Goal: Information Seeking & Learning: Check status

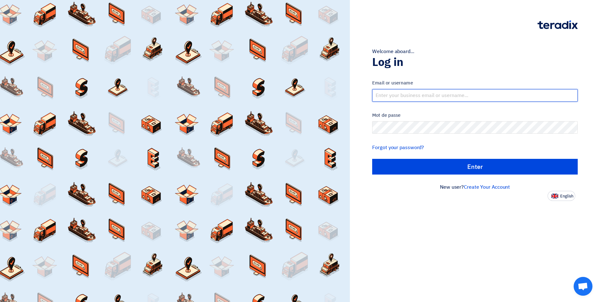
click at [416, 94] on input "text" at bounding box center [475, 95] width 206 height 13
type input "[EMAIL_ADDRESS][DOMAIN_NAME]"
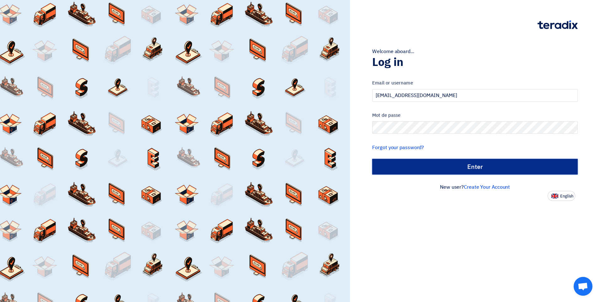
click at [479, 169] on input "الدخول" at bounding box center [475, 167] width 206 height 16
type input "Sign in"
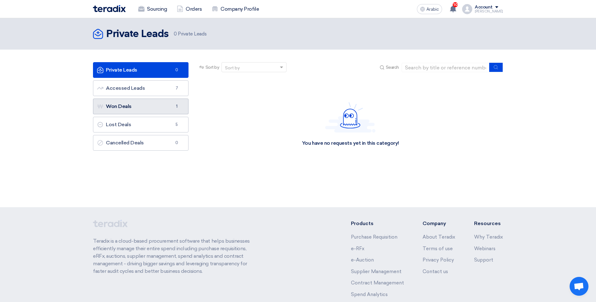
click at [146, 105] on link "Won Deals Won Deals 1" at bounding box center [140, 107] width 95 height 16
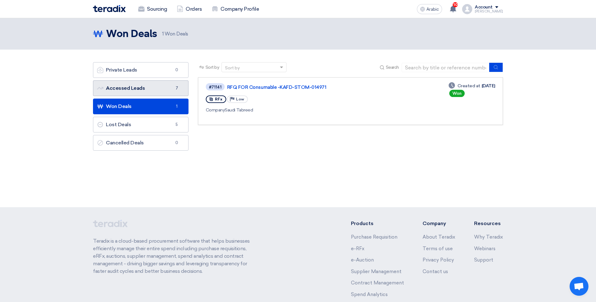
click at [147, 92] on link "Accessed Leads Accessed Leads 7" at bounding box center [140, 88] width 95 height 16
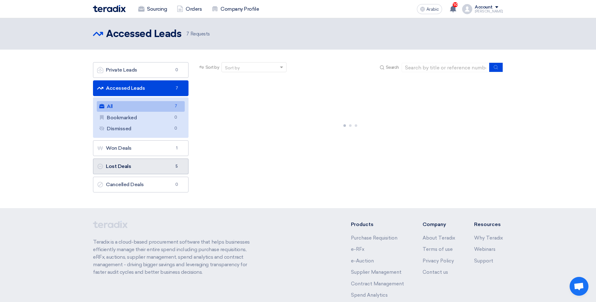
click at [152, 171] on link "Lost Deals Lost Deals 5" at bounding box center [140, 167] width 95 height 16
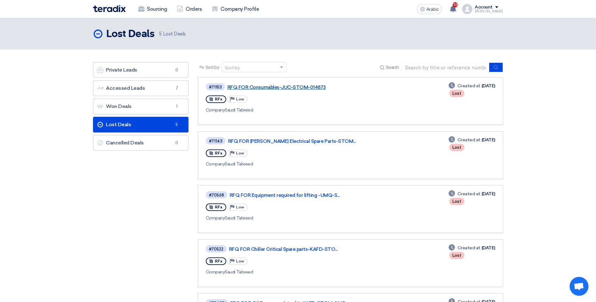
click at [275, 85] on link "RFQ FOR Consumables-JUC-STOM-014873" at bounding box center [305, 87] width 157 height 6
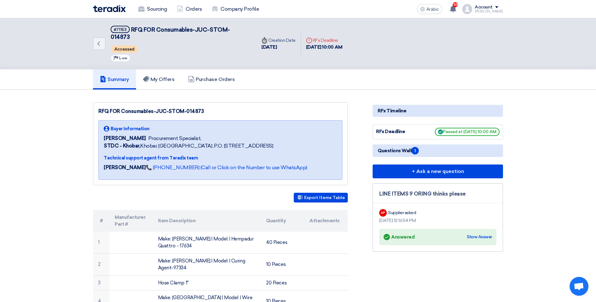
click at [277, 213] on th "Quantity" at bounding box center [282, 221] width 43 height 22
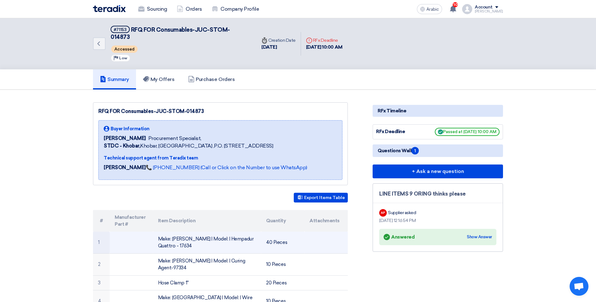
click at [244, 236] on font "Make: [PERSON_NAME] | Model: | Hempadur Quattro - 17634" at bounding box center [205, 242] width 95 height 13
click at [183, 240] on td "Make: [PERSON_NAME] | Model: | Hempadur Quattro - 17634" at bounding box center [207, 243] width 108 height 22
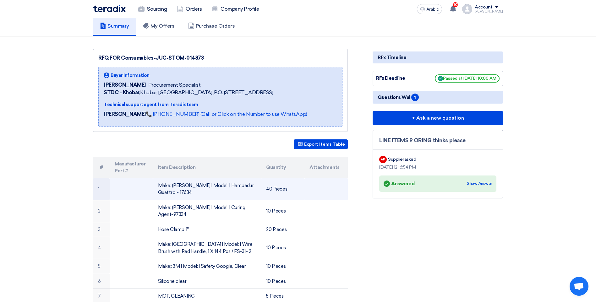
scroll to position [31, 0]
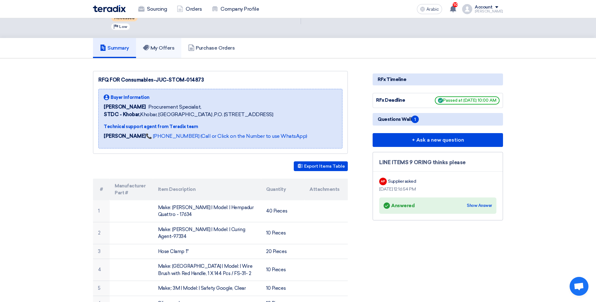
click at [161, 45] on font "My Offers" at bounding box center [162, 48] width 24 height 6
